Goal: Task Accomplishment & Management: Manage account settings

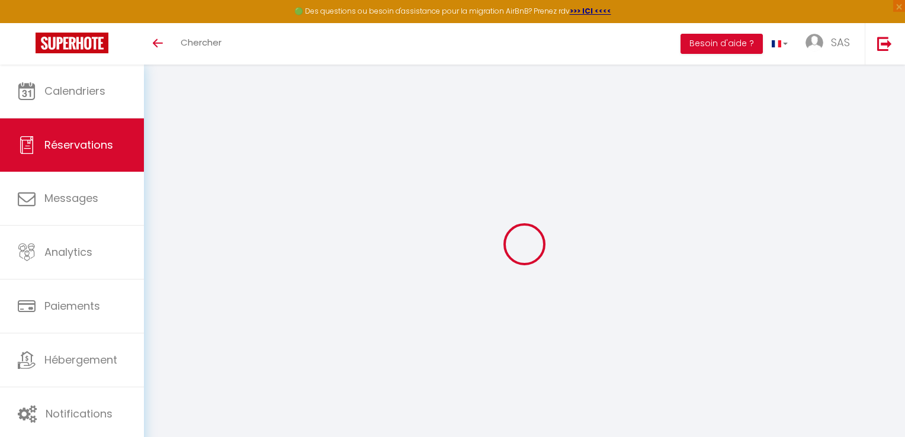
select select
select select "20955"
select select "14"
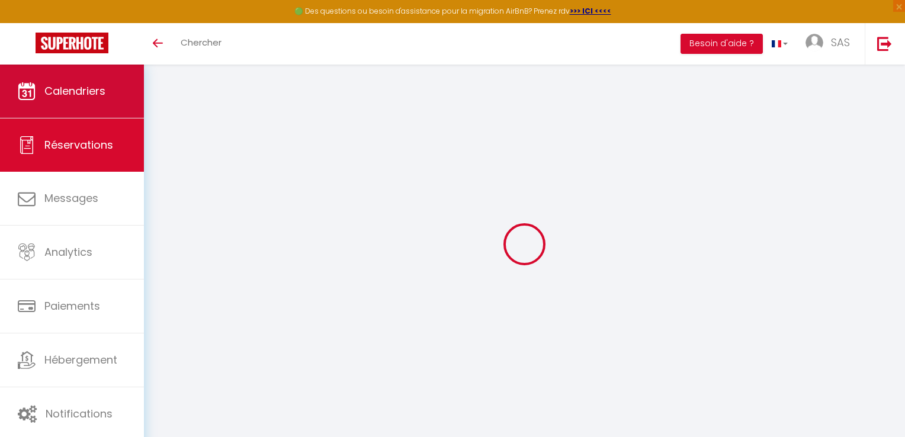
select select
checkbox input "false"
select select
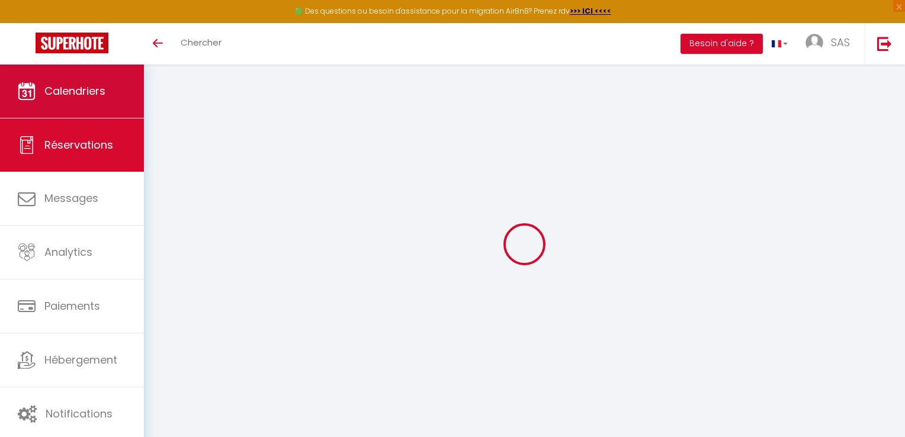
select select
checkbox input "false"
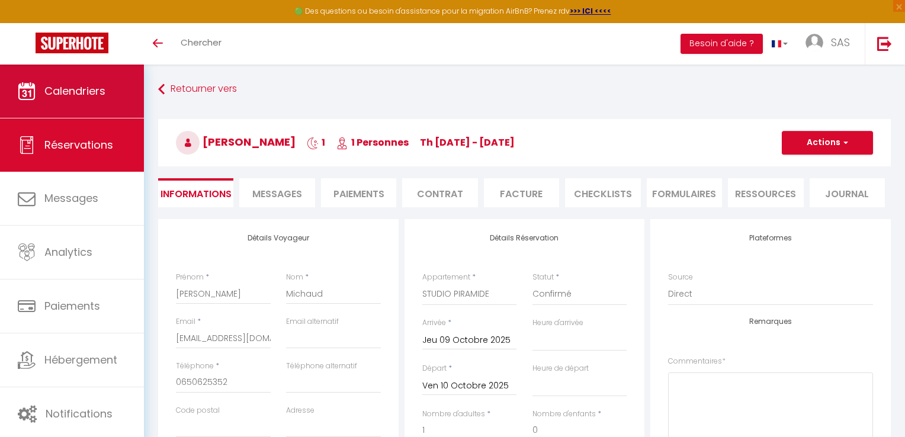
select select
checkbox input "false"
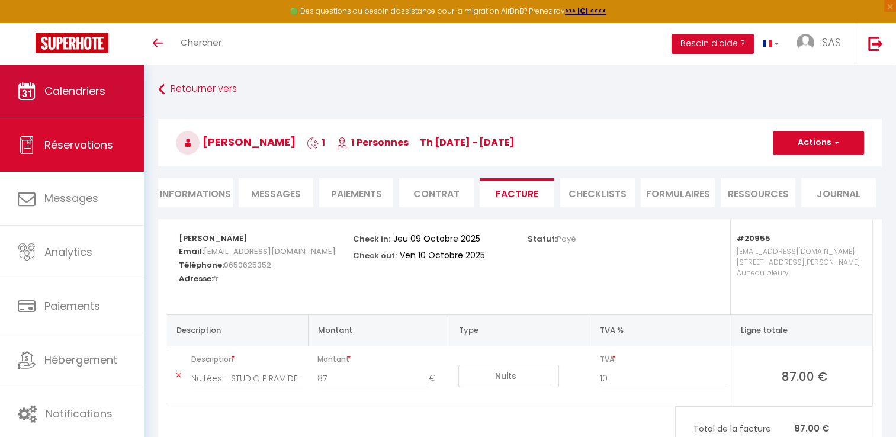
click at [71, 94] on span "Calendriers" at bounding box center [74, 90] width 61 height 15
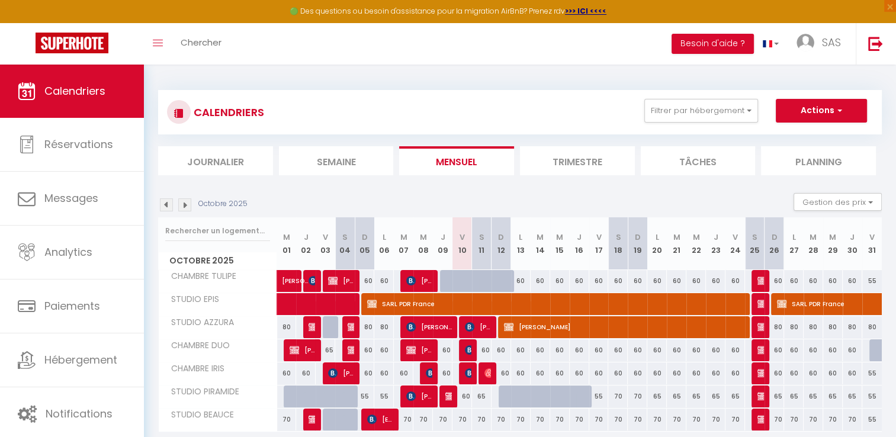
click at [165, 207] on img at bounding box center [166, 204] width 13 height 13
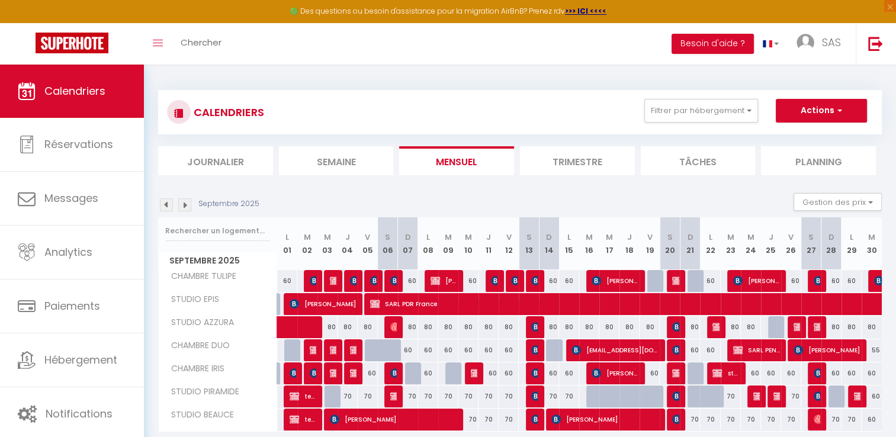
click at [166, 207] on img at bounding box center [166, 204] width 13 height 13
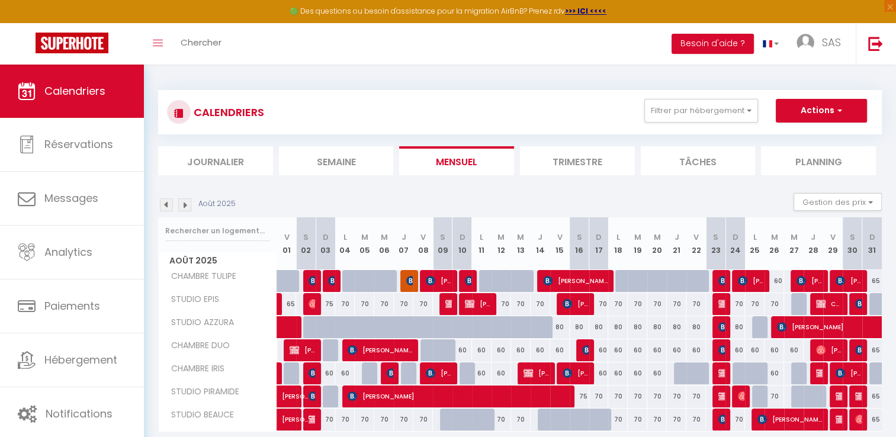
click at [166, 207] on img at bounding box center [166, 204] width 13 height 13
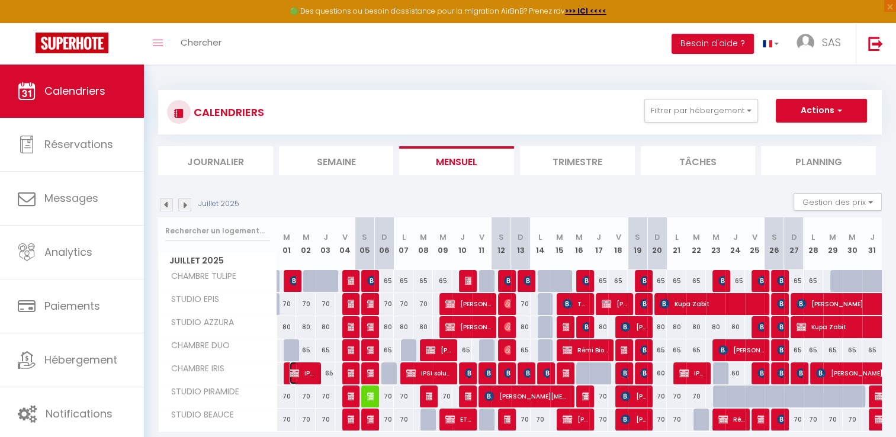
click at [296, 371] on img at bounding box center [294, 372] width 9 height 9
select select "OK"
select select "KO"
select select "0"
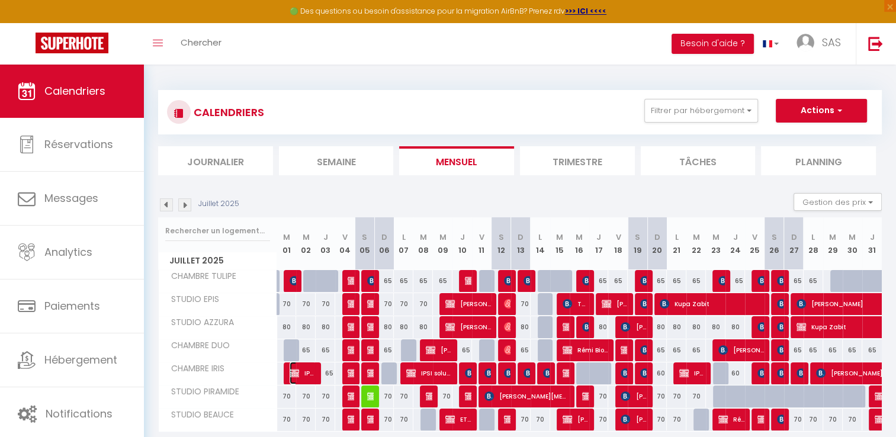
select select "1"
select select
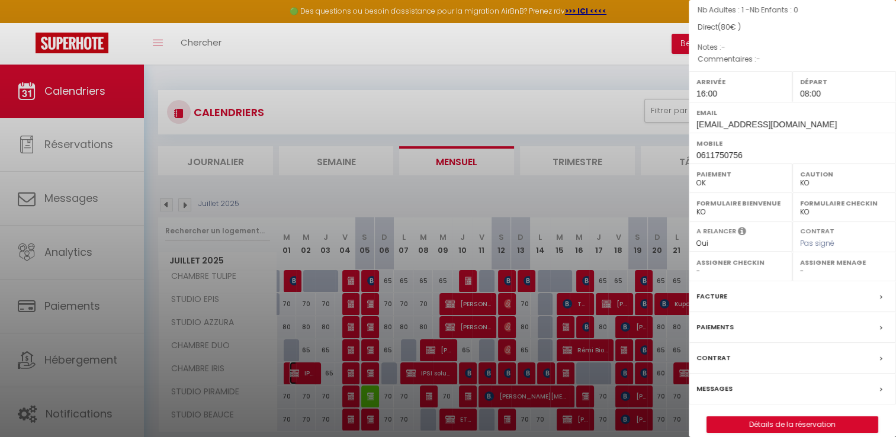
scroll to position [113, 0]
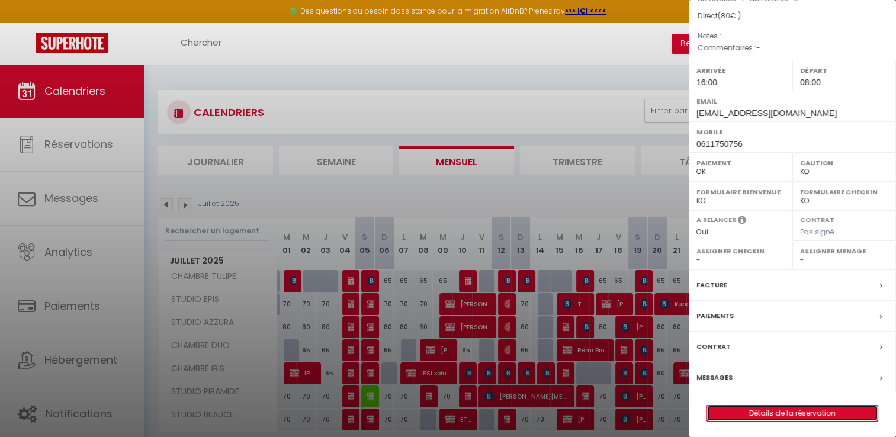
click at [801, 410] on link "Détails de la réservation" at bounding box center [792, 413] width 171 height 15
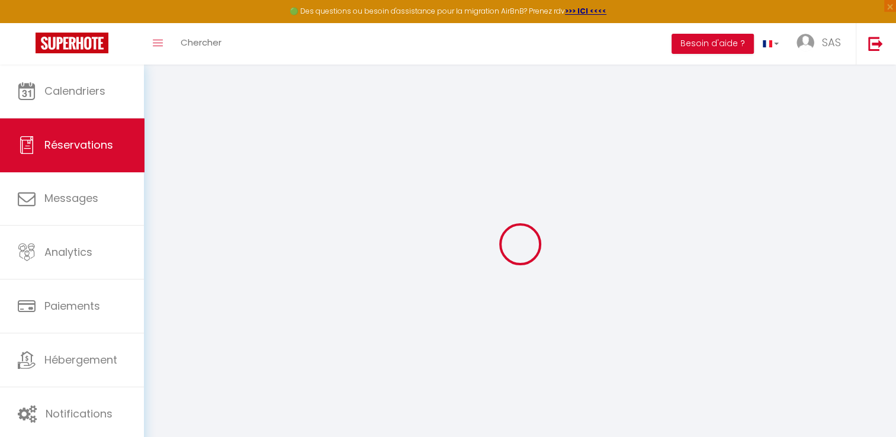
select select
checkbox input "false"
select select
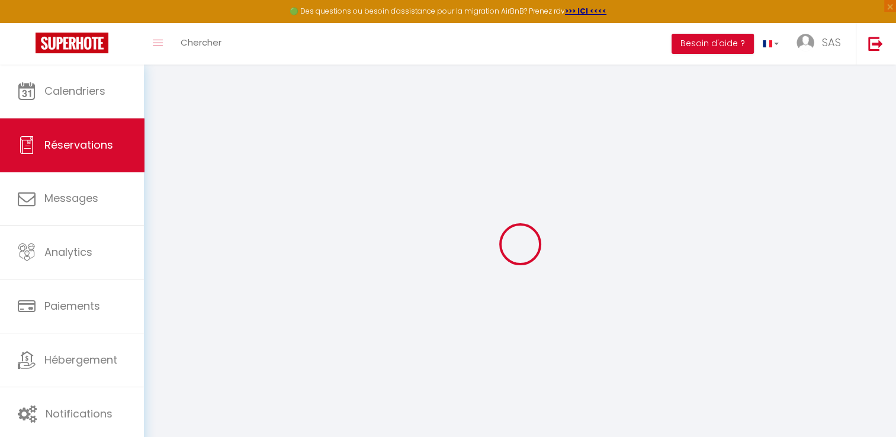
checkbox input "false"
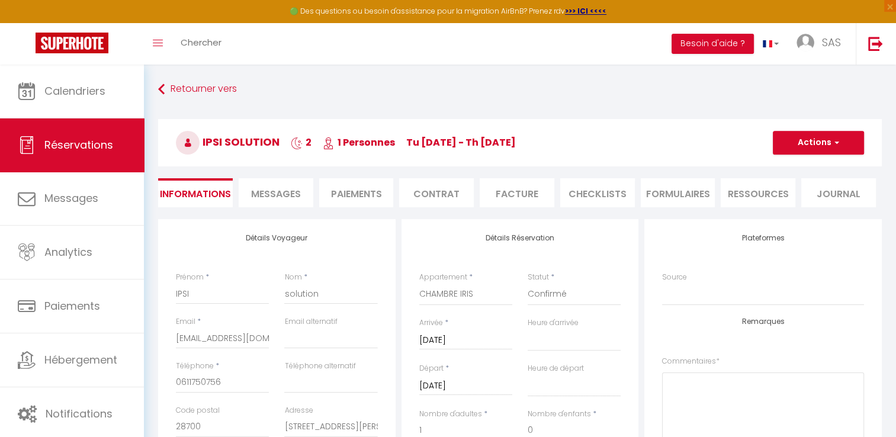
type input "11"
type input "5.5"
select select
checkbox input "false"
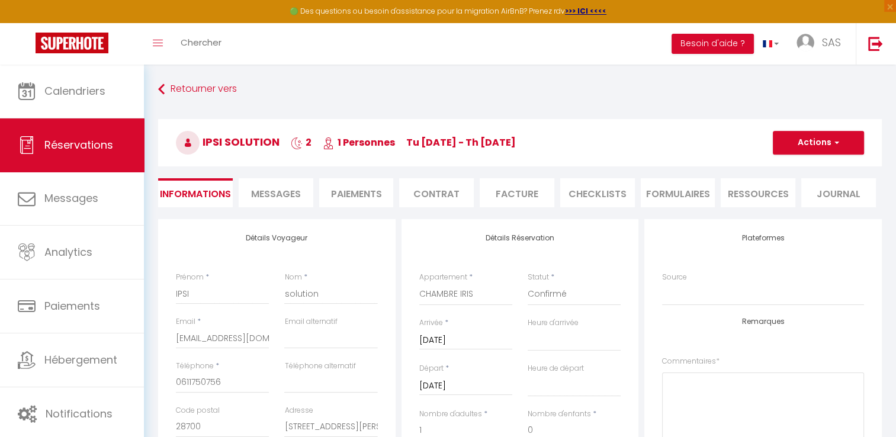
select select "16:00"
select select "08:00"
click at [841, 142] on button "Actions" at bounding box center [818, 143] width 91 height 24
click at [798, 184] on link "Dupliquer" at bounding box center [807, 183] width 94 height 15
type input "0"
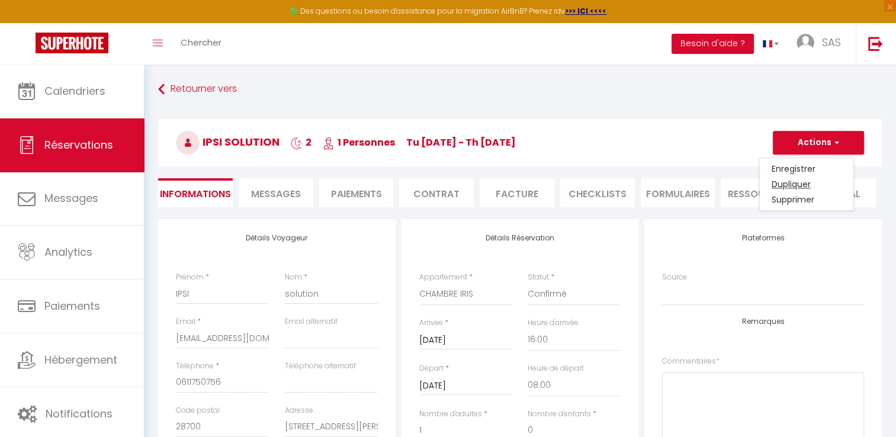
select select
checkbox input "false"
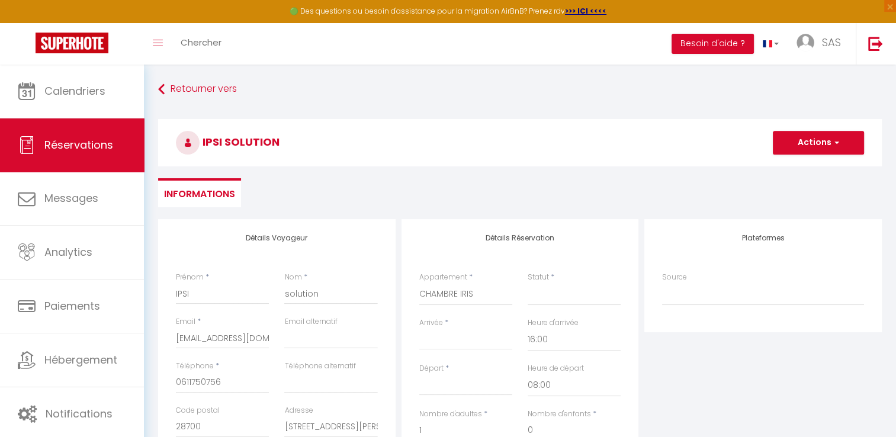
click at [449, 336] on input "Arrivée" at bounding box center [465, 340] width 93 height 15
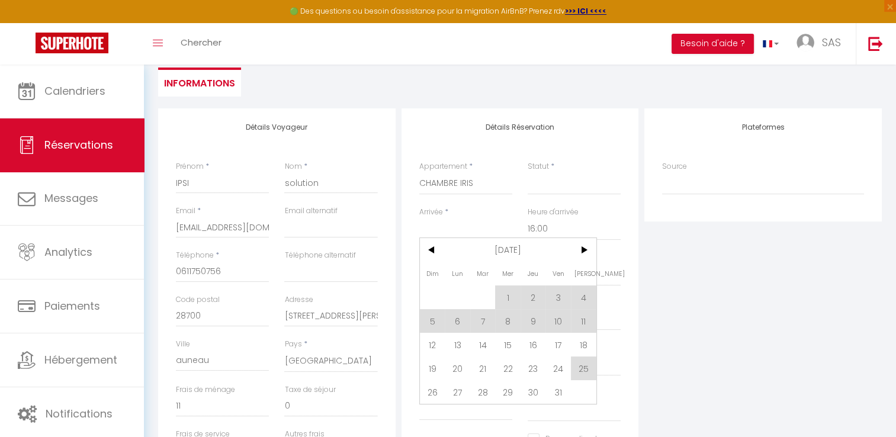
scroll to position [111, 0]
click at [457, 342] on span "13" at bounding box center [457, 344] width 25 height 24
click at [458, 344] on div "Payment OK KO" at bounding box center [465, 359] width 93 height 34
select select
type input "Lun 13 Octobre 2025"
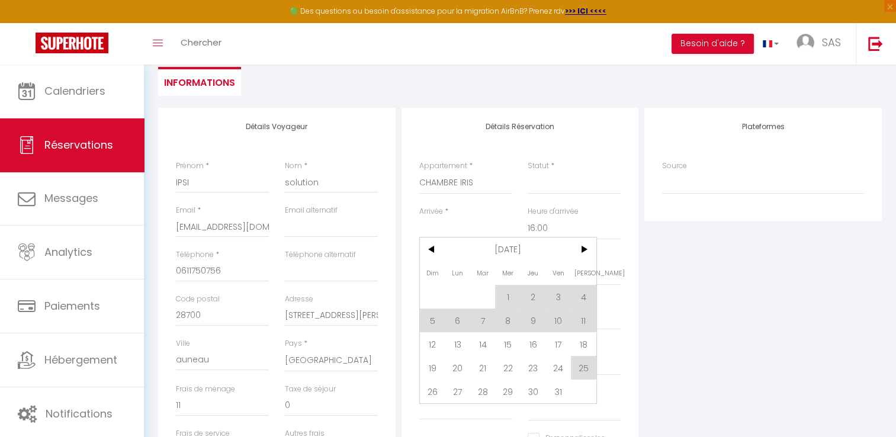
type input "[DATE]"
select select
checkbox input "false"
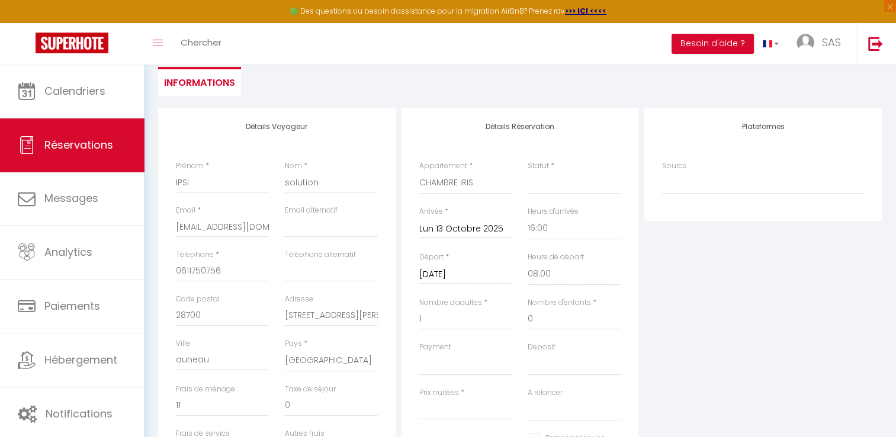
type input "15"
type input "2.75"
select select
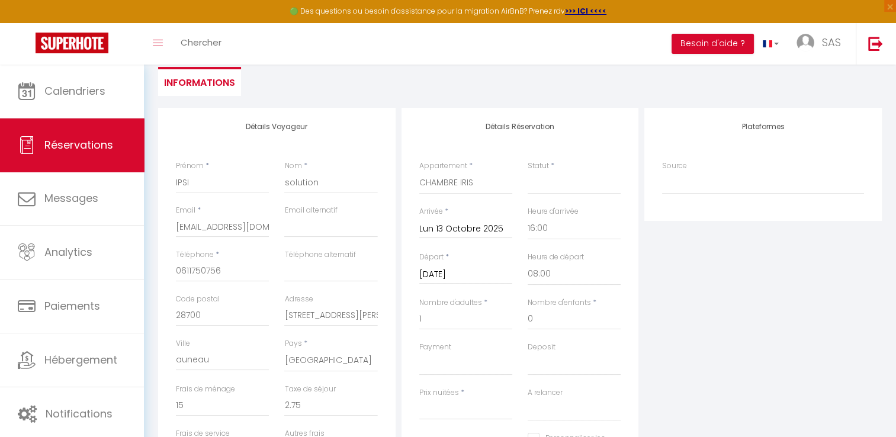
type input "60"
select select
checkbox input "false"
click at [461, 274] on input "[DATE]" at bounding box center [465, 274] width 93 height 15
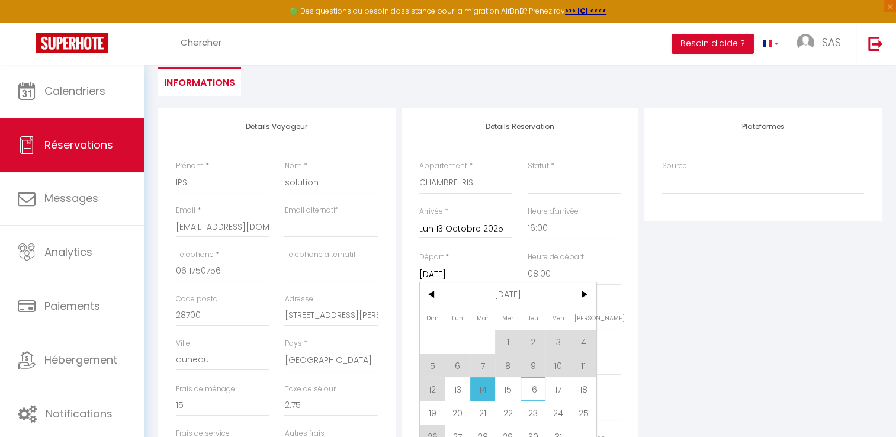
click at [533, 388] on span "16" at bounding box center [532, 389] width 25 height 24
select select
type input "Jeu 16 Octobre 2025"
select select
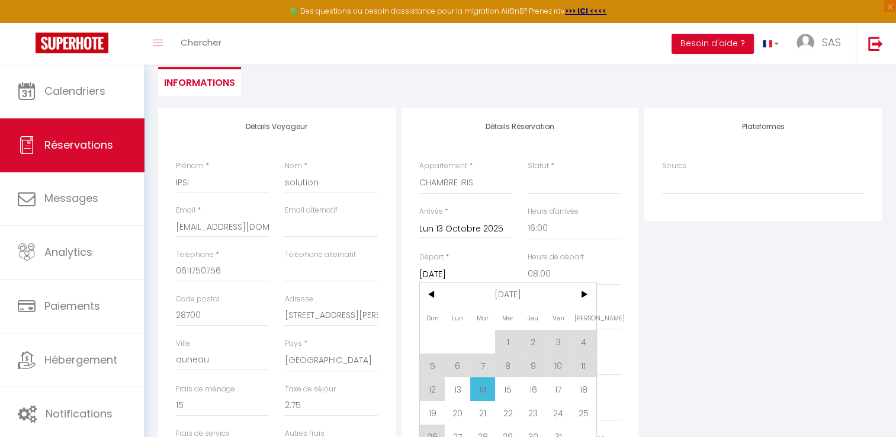
select select
checkbox input "false"
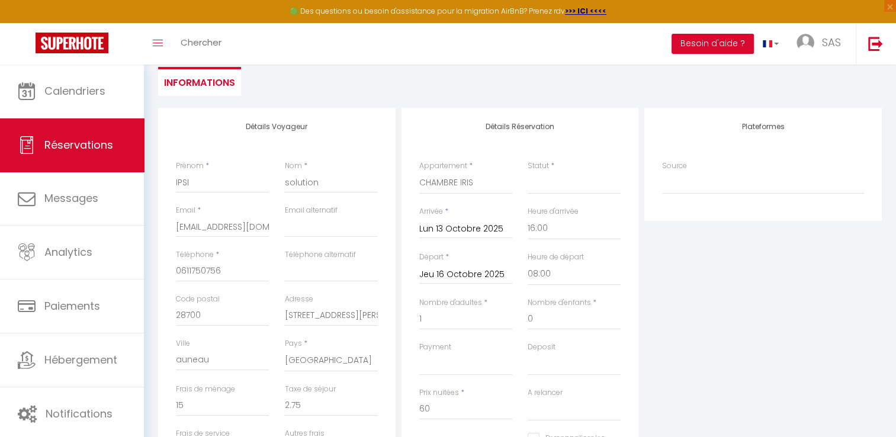
type input "8.25"
select select
type input "180"
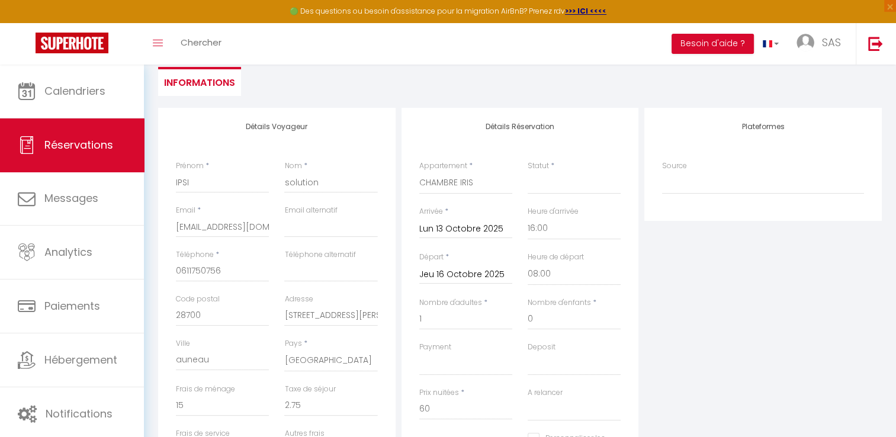
select select
checkbox input "false"
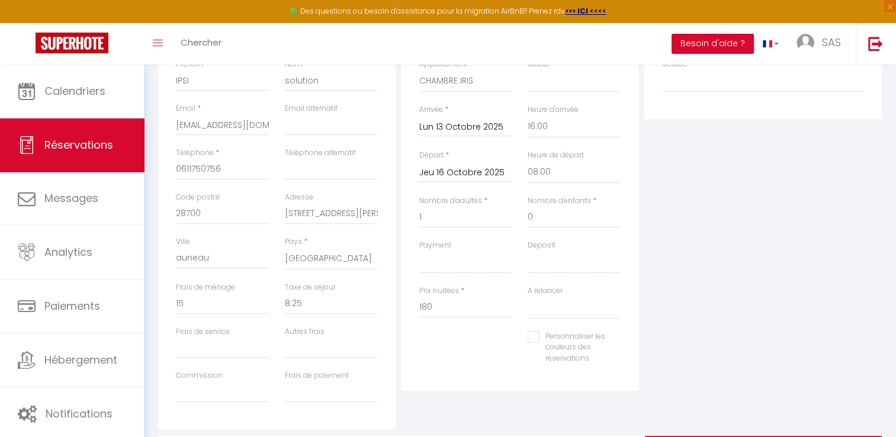
scroll to position [216, 0]
drag, startPoint x: 457, startPoint y: 304, endPoint x: 377, endPoint y: 309, distance: 80.1
click at [377, 309] on div "Détails Voyageur Prénom * IPSI Nom * solution Email * [EMAIL_ADDRESS][DOMAIN_NA…" at bounding box center [519, 215] width 729 height 423
type input "96,75"
type input "0"
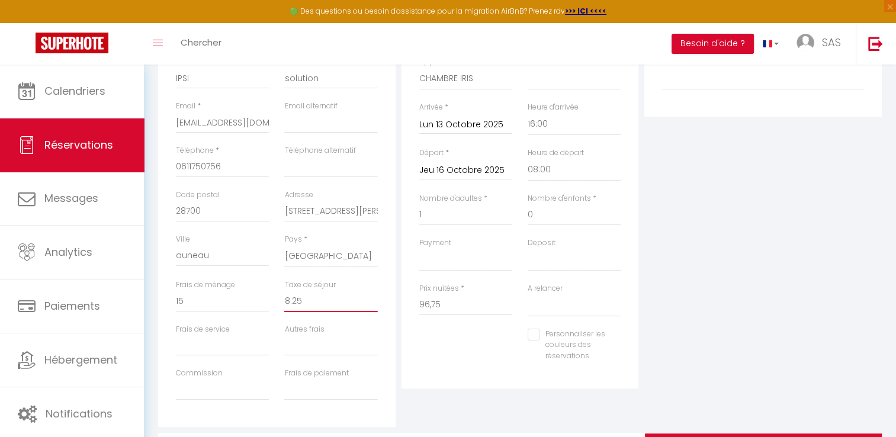
type input "0"
select select
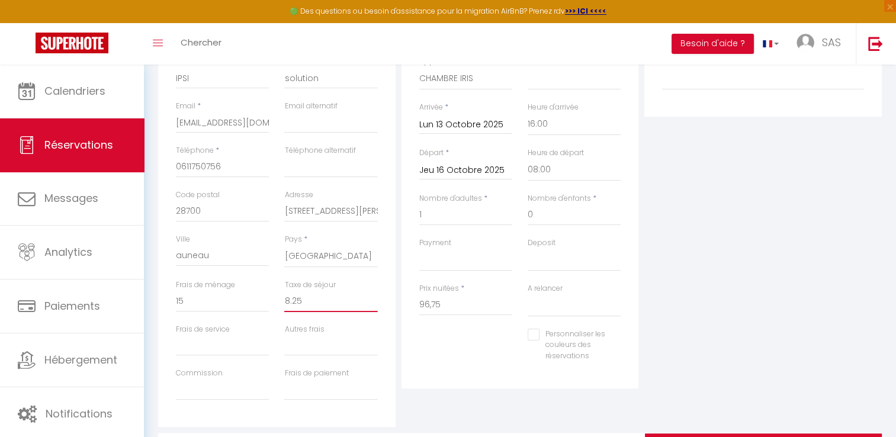
checkbox input "false"
click at [324, 294] on input "0" at bounding box center [330, 301] width 93 height 21
drag, startPoint x: 314, startPoint y: 303, endPoint x: 261, endPoint y: 300, distance: 52.8
click at [261, 300] on div "Frais de ménage 0 Taxe de séjour 0" at bounding box center [276, 301] width 217 height 44
type input "8"
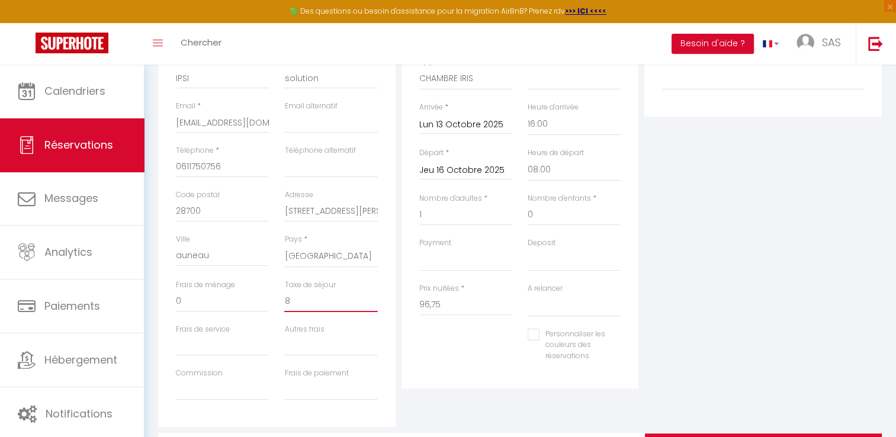
select select
checkbox input "false"
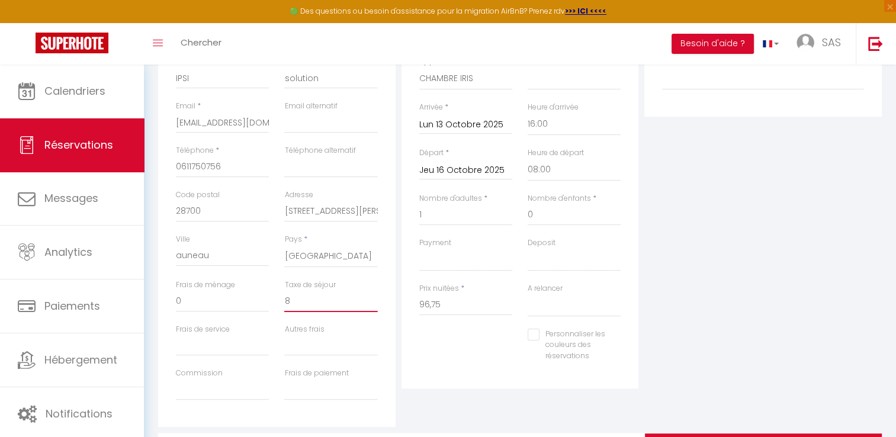
type input "8,"
select select
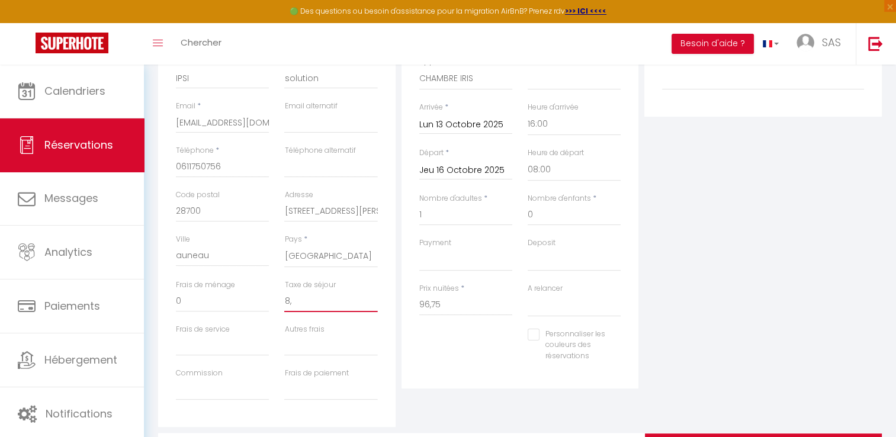
checkbox input "false"
type input "8,2"
select select
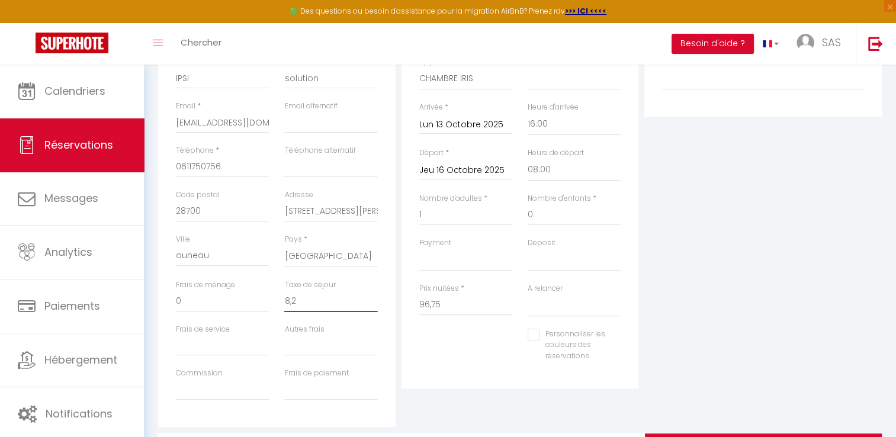
select select
checkbox input "false"
type input "8,25"
select select
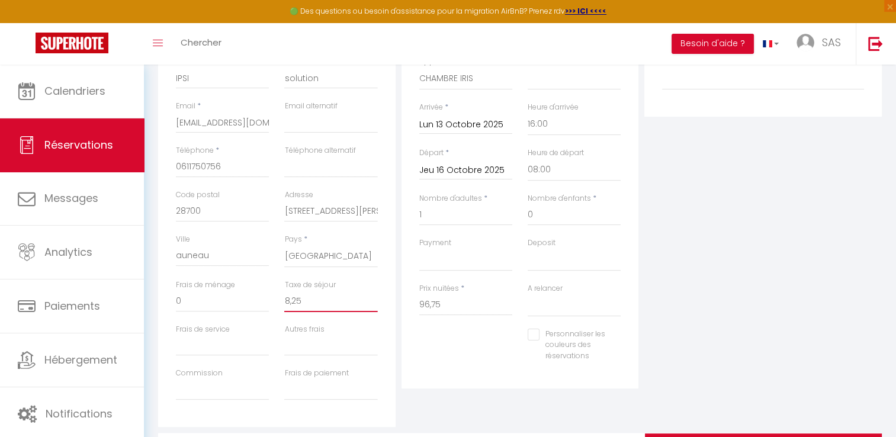
select select
checkbox input "false"
type input "8,25"
drag, startPoint x: 188, startPoint y: 300, endPoint x: 153, endPoint y: 303, distance: 34.4
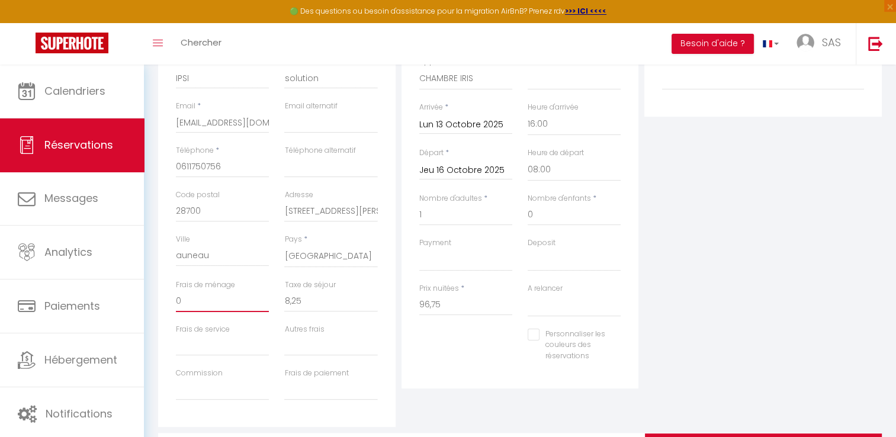
click at [153, 303] on div "Détails Voyageur Prénom * IPSI Nom * solution Email * [EMAIL_ADDRESS][DOMAIN_NA…" at bounding box center [519, 250] width 739 height 492
type input "1"
select select
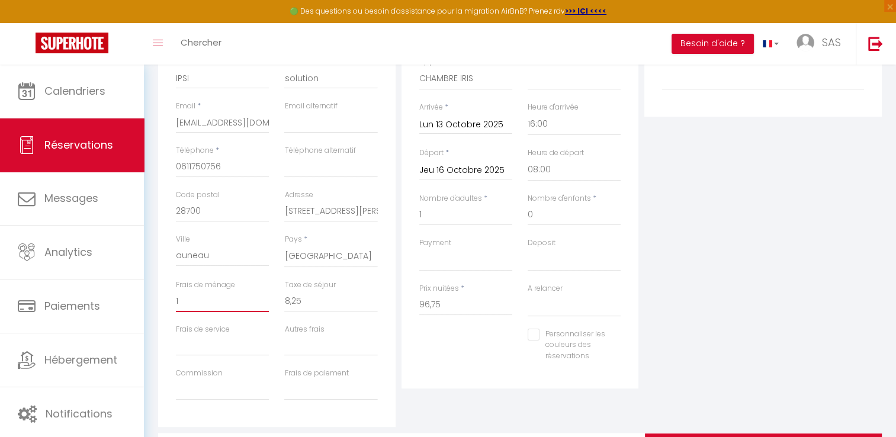
select select
checkbox input "false"
type input "15"
select select
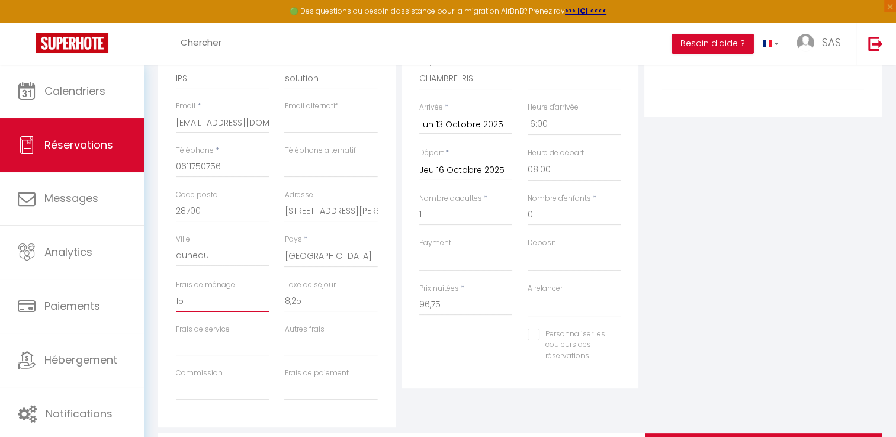
select select
checkbox input "false"
type input "15"
drag, startPoint x: 895, startPoint y: 231, endPoint x: 883, endPoint y: 324, distance: 93.6
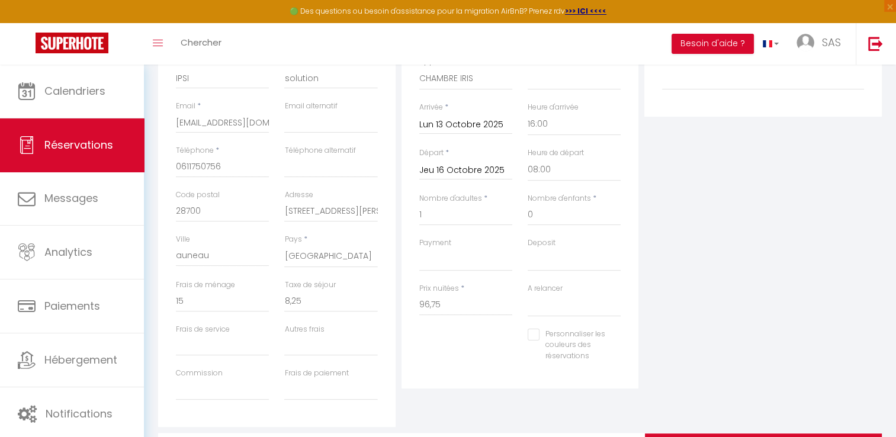
click at [883, 324] on div "Retourner vers IPSI solution Actions Enregistrer Actions Enregistrer Aperçu et …" at bounding box center [520, 179] width 752 height 661
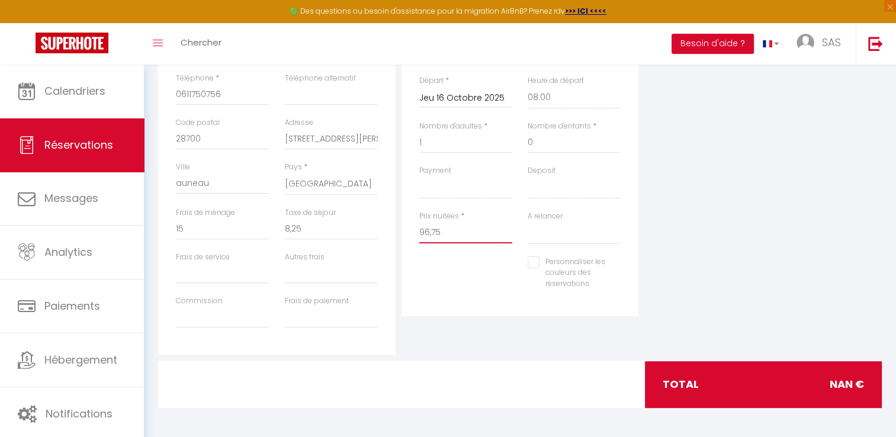
click at [432, 235] on input "96,75" at bounding box center [465, 232] width 93 height 21
type input "96.75"
type input "0"
select select
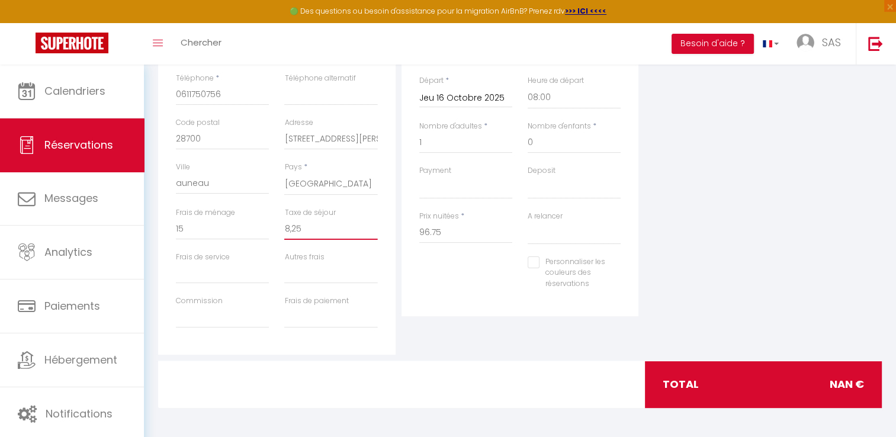
select select
checkbox input "false"
click at [290, 229] on input "0" at bounding box center [330, 228] width 93 height 21
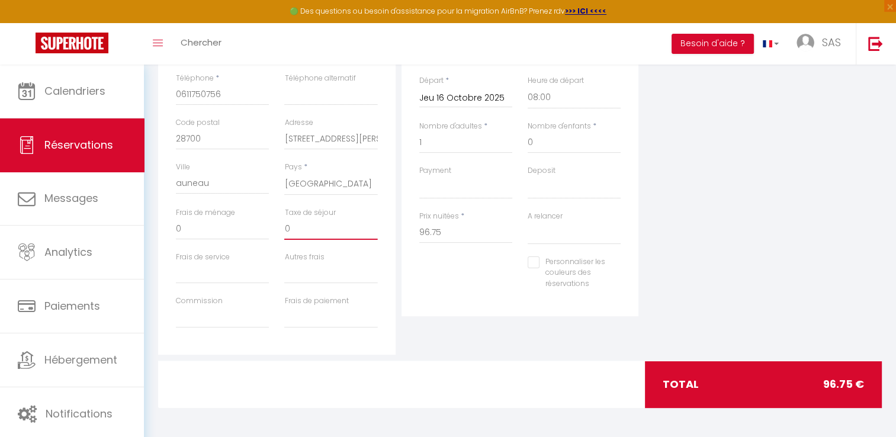
type input "08"
select select
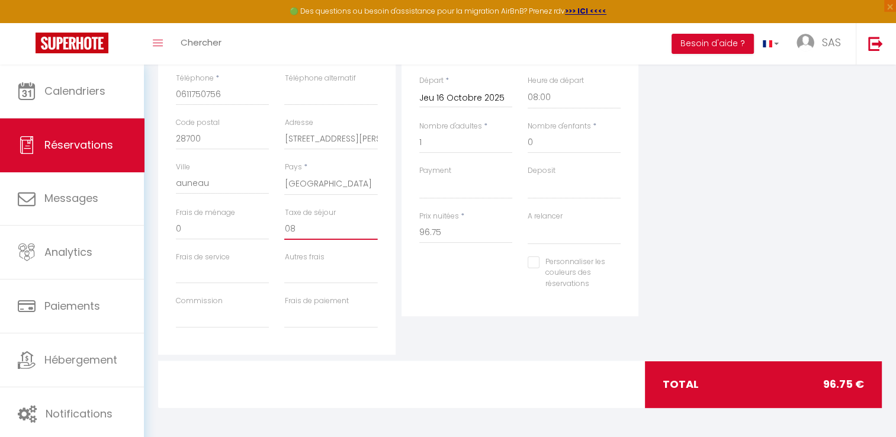
checkbox input "false"
type input "08."
select select
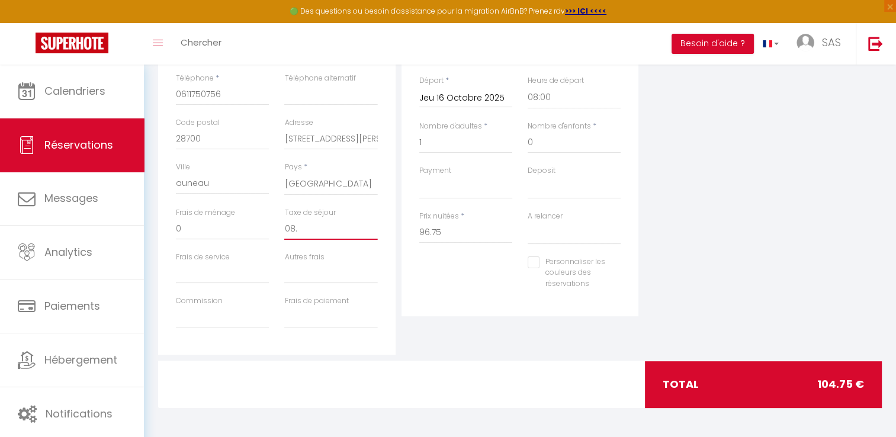
select select
checkbox input "false"
type input "08"
select select
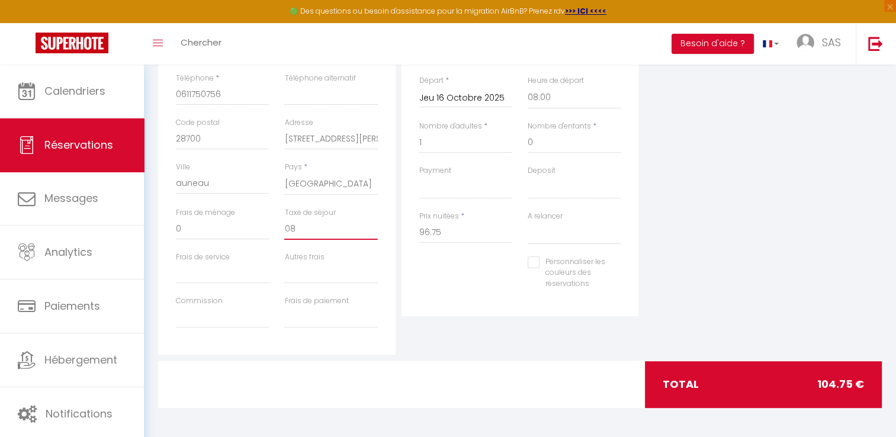
select select
checkbox input "false"
type input "0"
select select
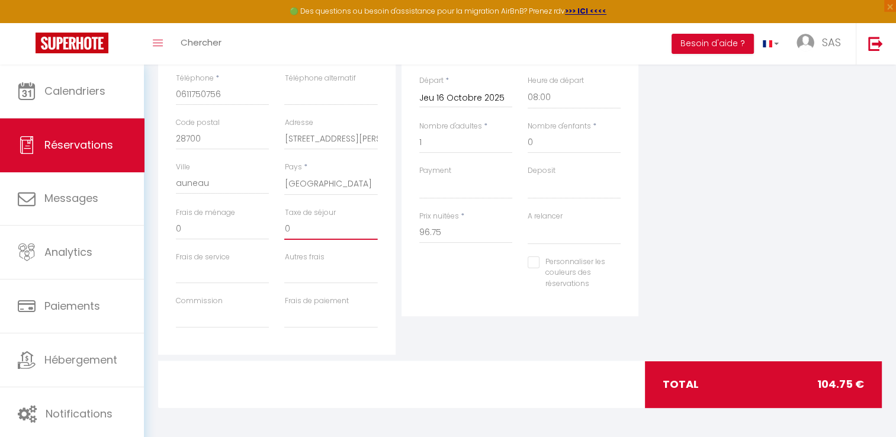
select select
checkbox input "false"
select select
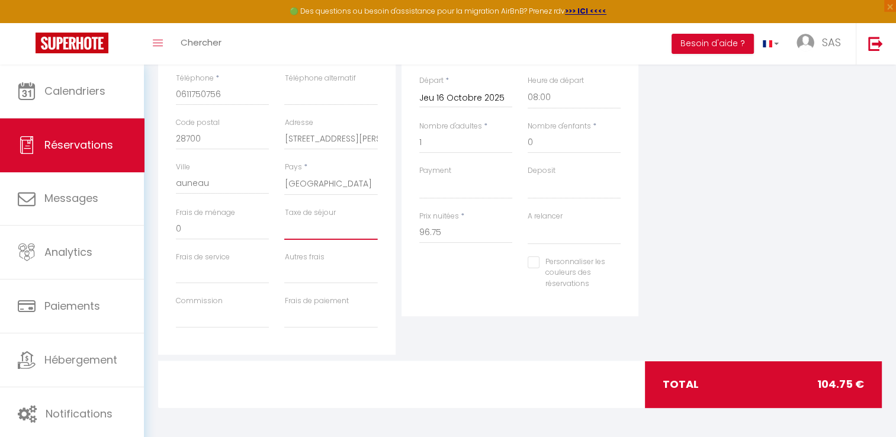
select select
checkbox input "false"
type input "8"
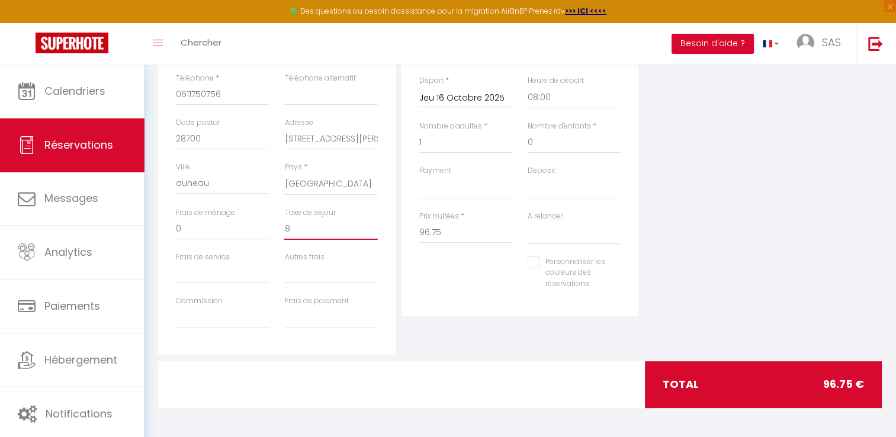
select select
checkbox input "false"
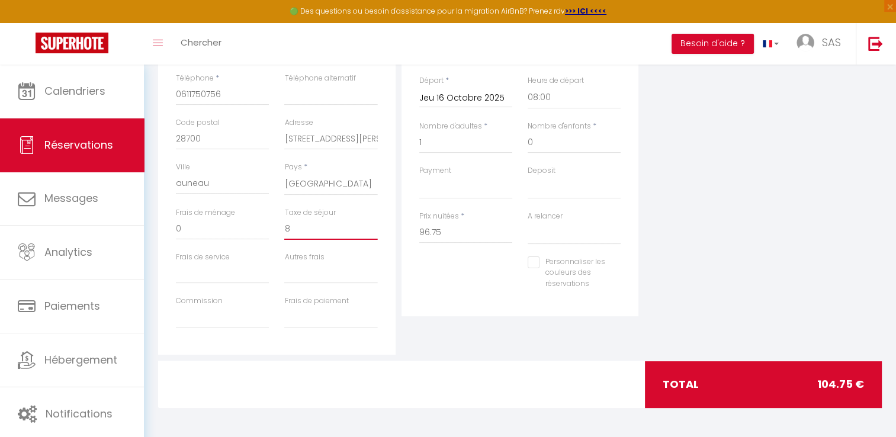
type input "8."
select select
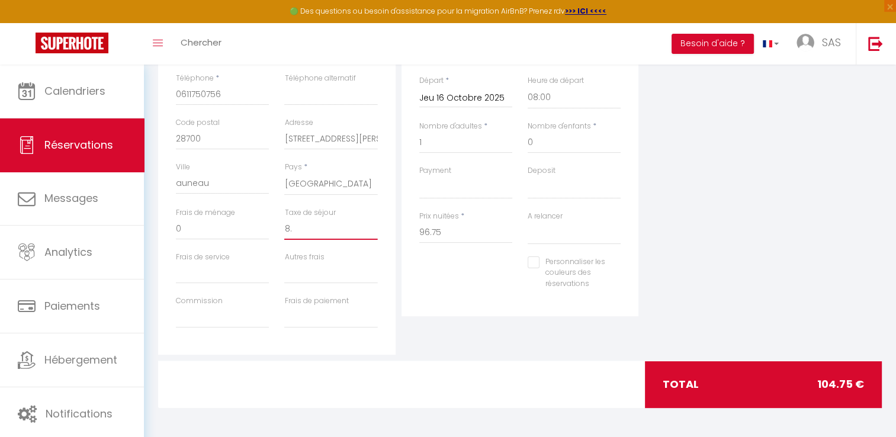
checkbox input "false"
type input "8.2"
select select
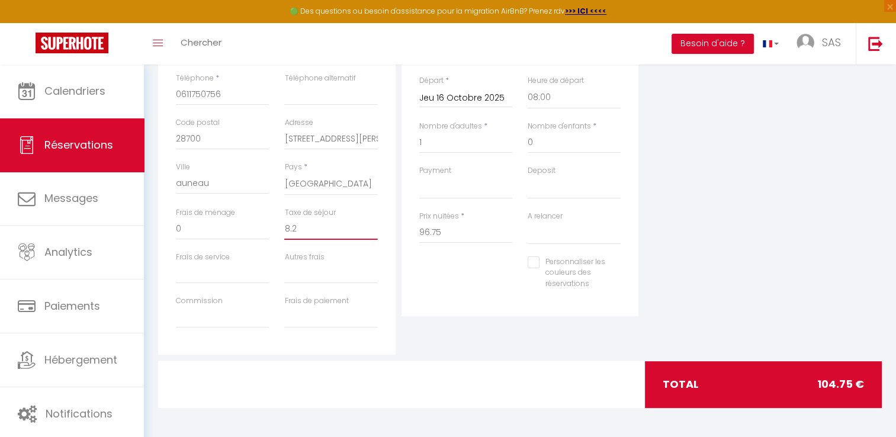
select select
checkbox input "false"
type input "8.25"
select select
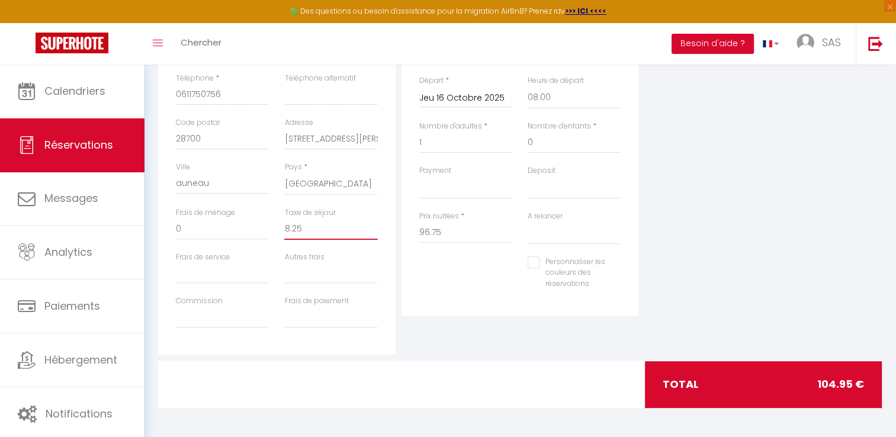
select select
checkbox input "false"
type input "8.25"
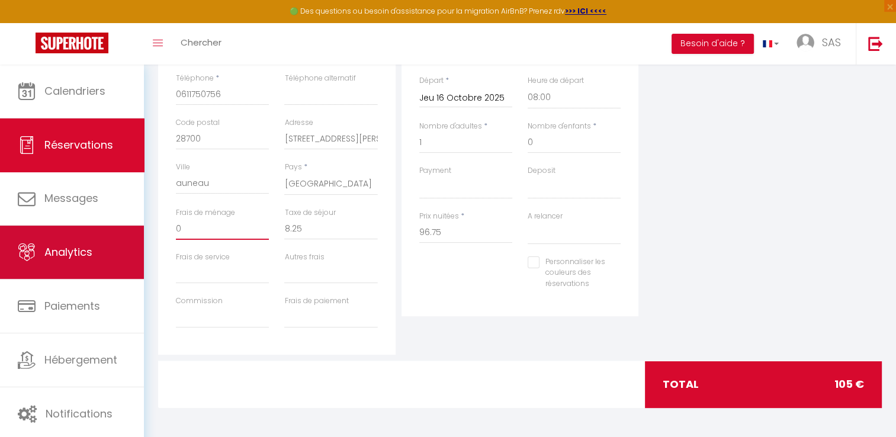
drag, startPoint x: 187, startPoint y: 232, endPoint x: 139, endPoint y: 241, distance: 49.4
click at [139, 241] on div "🟢 Des questions ou besoin d'assistance pour la migration AirBnB? Prenez rdv >>>…" at bounding box center [448, 107] width 896 height 661
type input "1"
select select
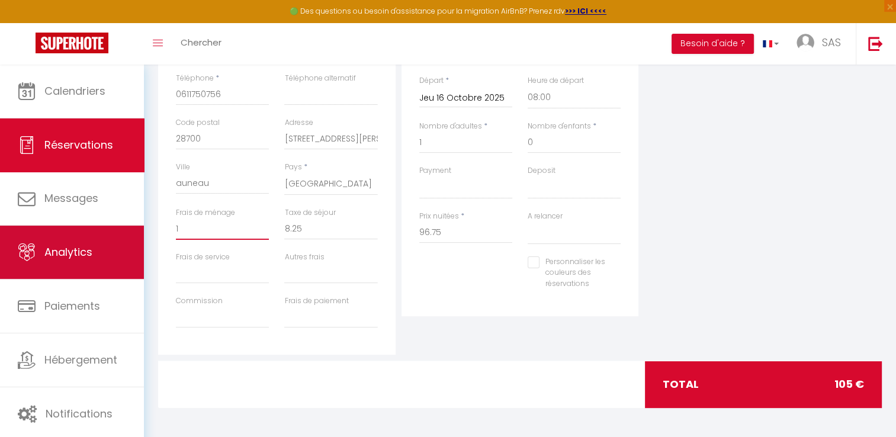
select select
checkbox input "false"
type input "15"
select select
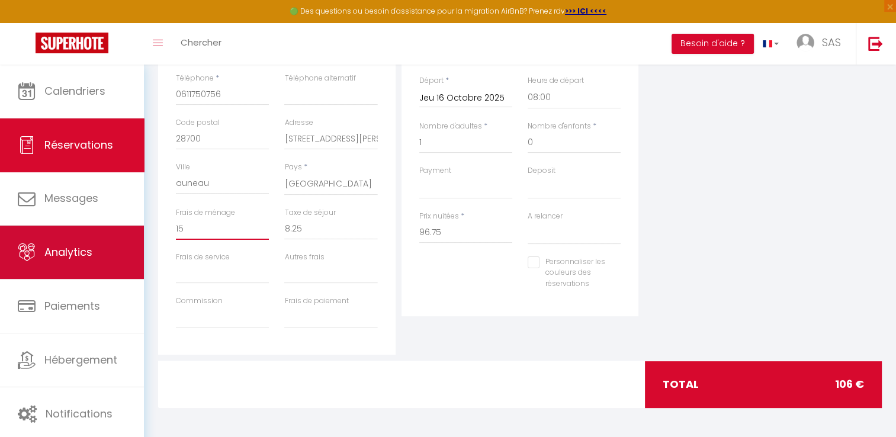
select select
checkbox input "false"
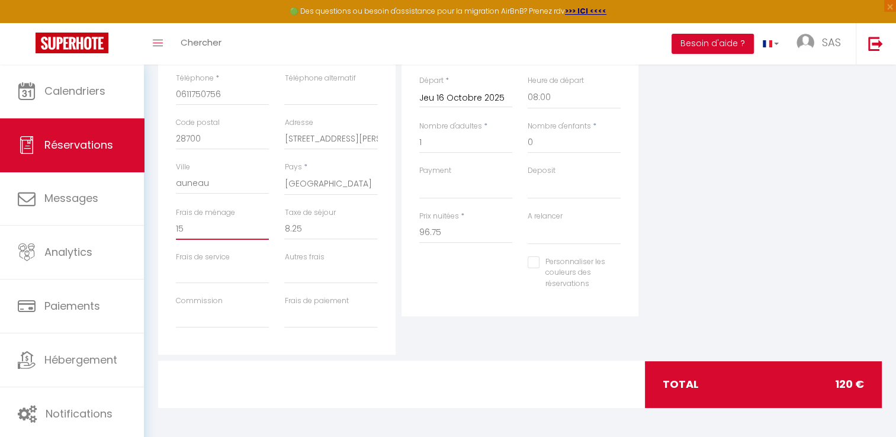
type input "15"
click at [815, 193] on div "Plateformes Source Direct [DOMAIN_NAME] [DOMAIN_NAME] Chalet montagne Expedia G…" at bounding box center [762, 142] width 243 height 423
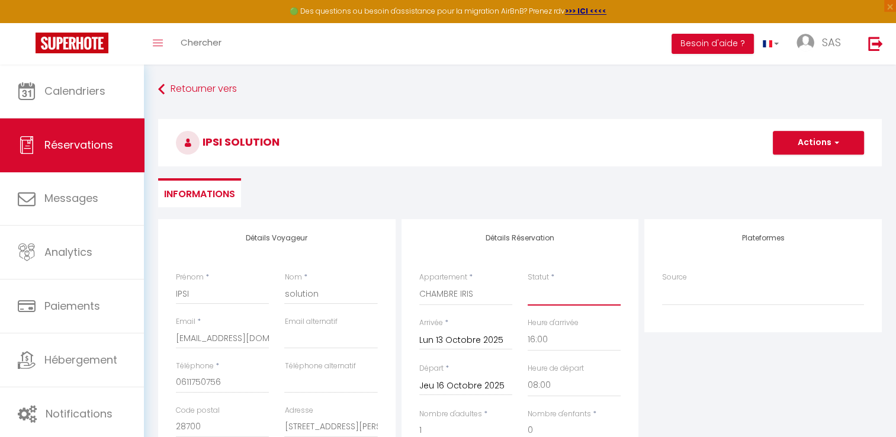
click at [553, 301] on select "Confirmé Non Confirmé [PERSON_NAME] par le voyageur No Show Request" at bounding box center [574, 294] width 93 height 23
select select "1"
click at [528, 283] on select "Confirmé Non Confirmé [PERSON_NAME] par le voyageur No Show Request" at bounding box center [574, 294] width 93 height 23
select select
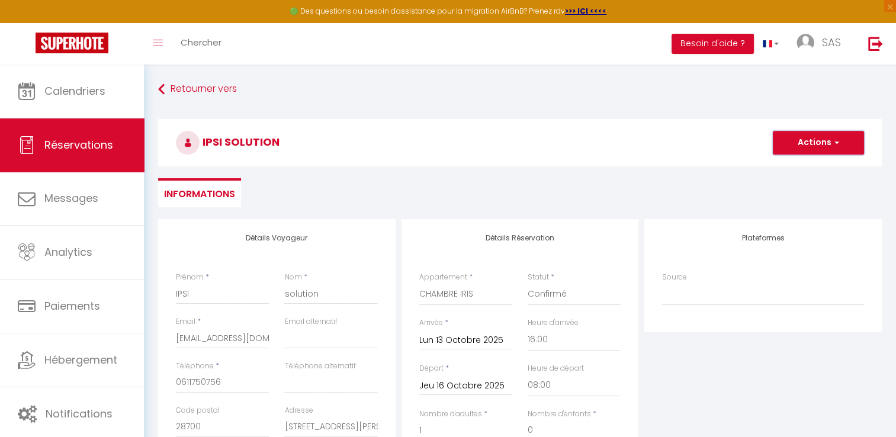
click at [823, 147] on button "Actions" at bounding box center [818, 143] width 91 height 24
click at [794, 166] on link "Enregistrer" at bounding box center [807, 168] width 94 height 15
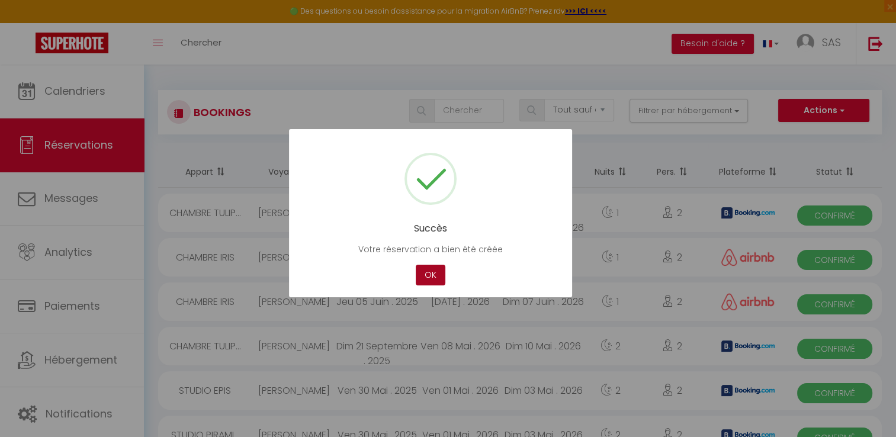
click at [420, 272] on button "OK" at bounding box center [431, 275] width 30 height 21
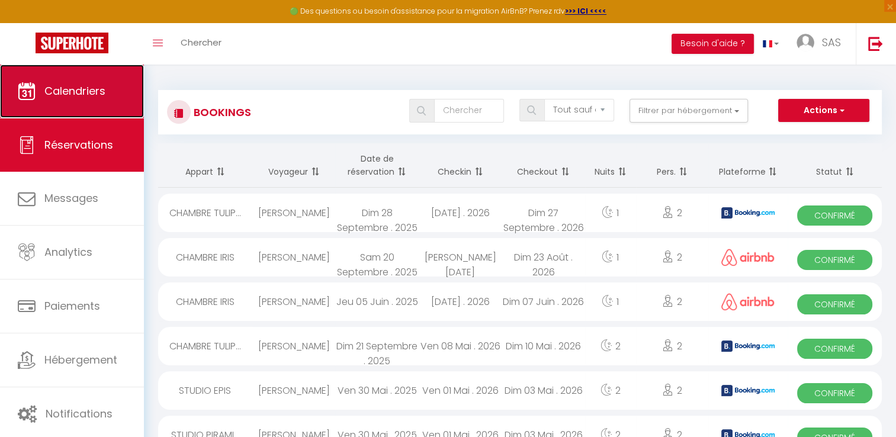
click at [90, 89] on span "Calendriers" at bounding box center [74, 90] width 61 height 15
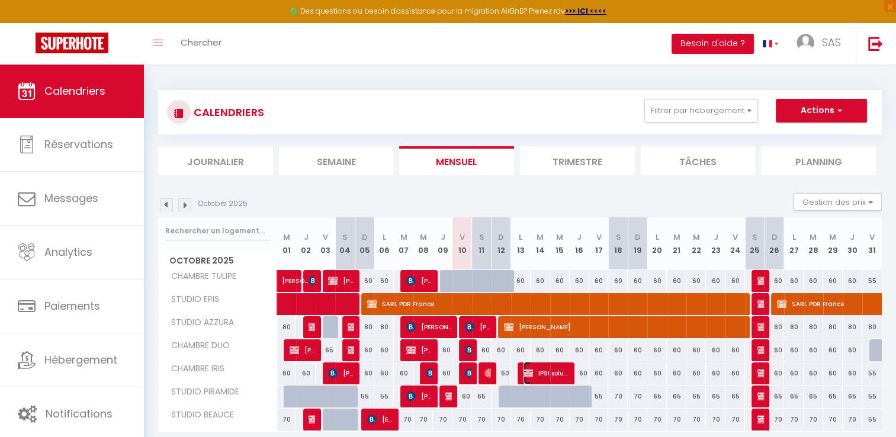
click at [548, 372] on span "IPSI solution" at bounding box center [546, 373] width 46 height 23
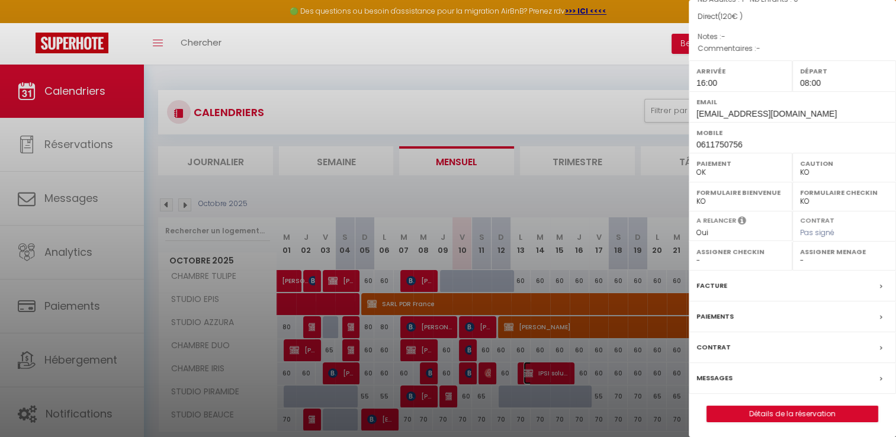
scroll to position [113, 0]
click at [706, 281] on label "Facture" at bounding box center [711, 285] width 31 height 12
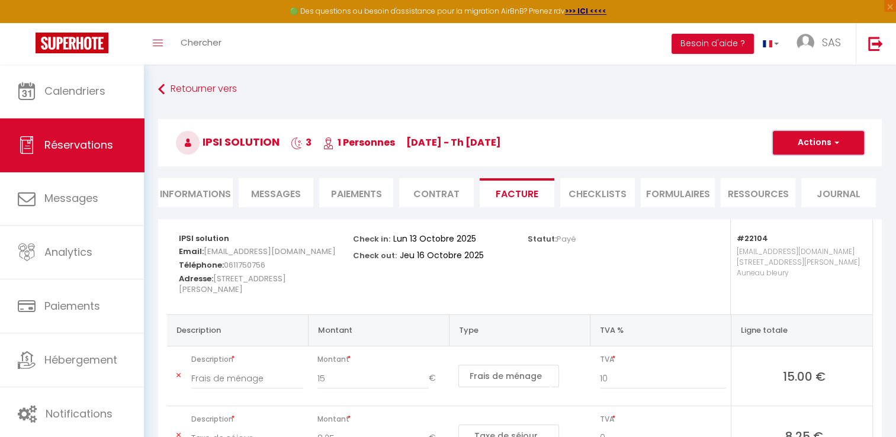
click at [831, 144] on button "Actions" at bounding box center [818, 143] width 91 height 24
click at [812, 183] on link "Aperçu et éditer" at bounding box center [809, 183] width 99 height 15
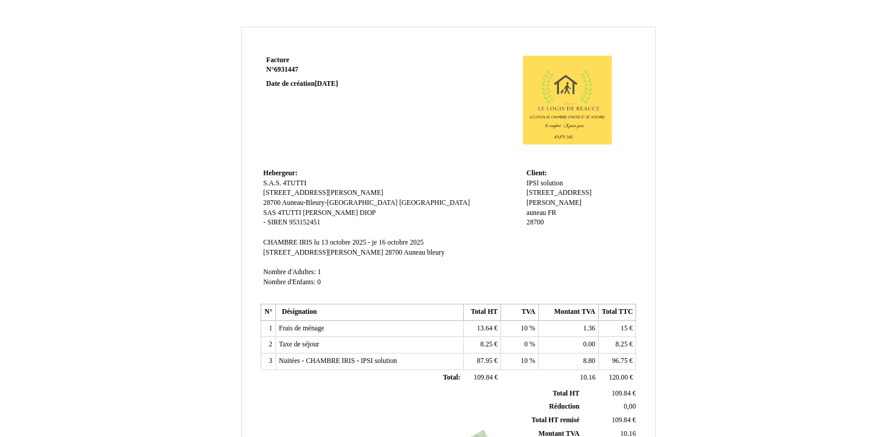
click at [806, 162] on div "Facture Facture N° 6931447 6931447 Date de création 10 October 2025 Hebergeur: …" at bounding box center [448, 365] width 896 height 700
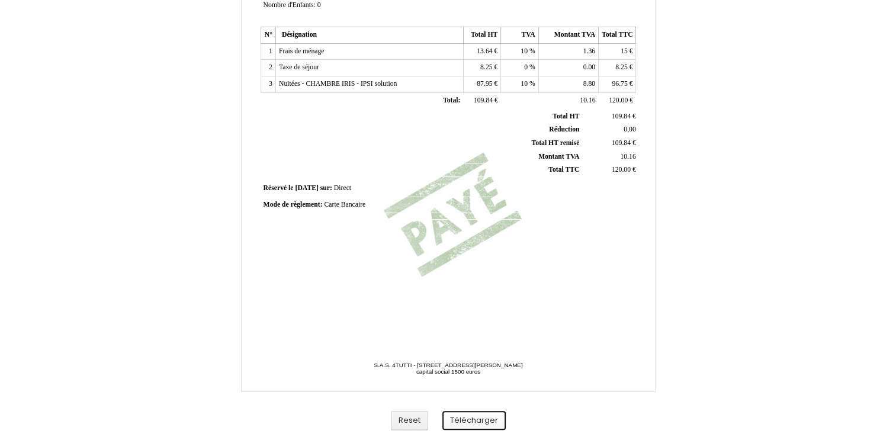
click at [480, 417] on button "Télécharger" at bounding box center [473, 421] width 63 height 20
